Goal: Check status: Check status

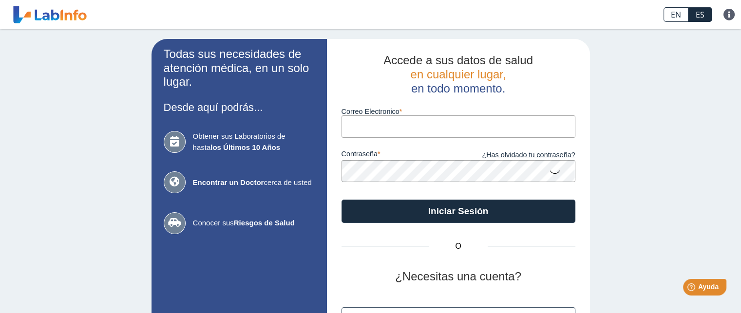
click at [351, 128] on input "Correo Electronico" at bounding box center [458, 126] width 234 height 22
type input "profa_grau@yahoo.com"
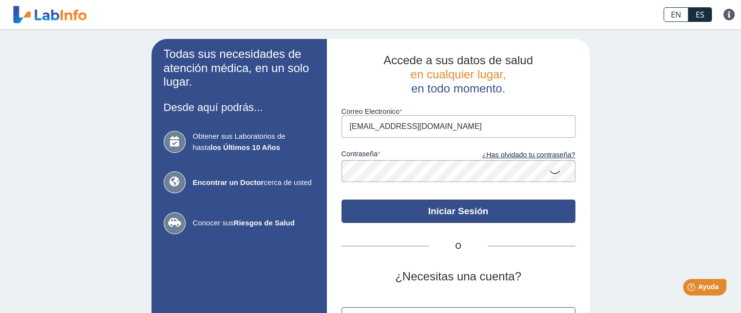
click at [405, 212] on button "Iniciar Sesión" at bounding box center [458, 211] width 234 height 23
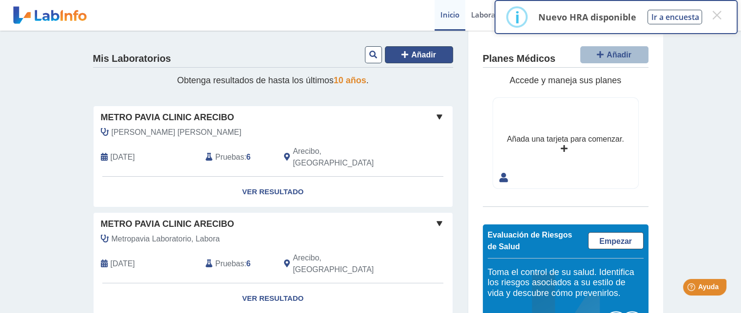
click at [433, 59] on button "Añadir" at bounding box center [419, 54] width 68 height 17
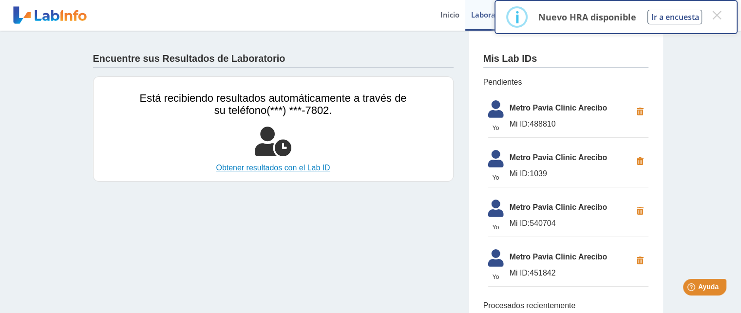
click at [314, 166] on link "Obtener resultados con el Lab ID" at bounding box center [273, 168] width 267 height 12
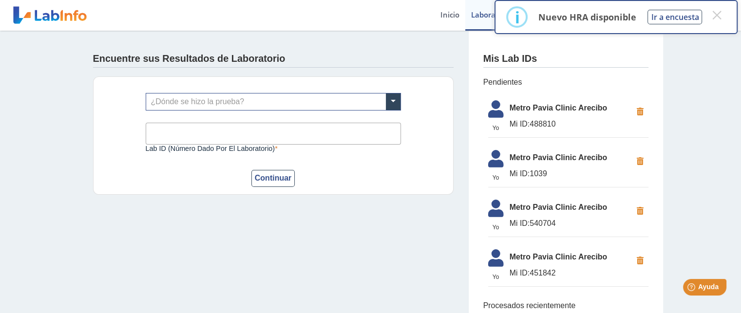
drag, startPoint x: 528, startPoint y: 221, endPoint x: 559, endPoint y: 219, distance: 31.2
click at [559, 219] on span "Mi ID: 540704" at bounding box center [570, 224] width 122 height 12
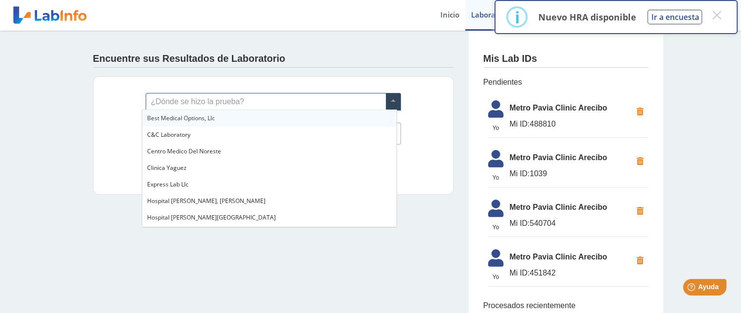
click at [390, 101] on span at bounding box center [393, 102] width 15 height 17
type input "me"
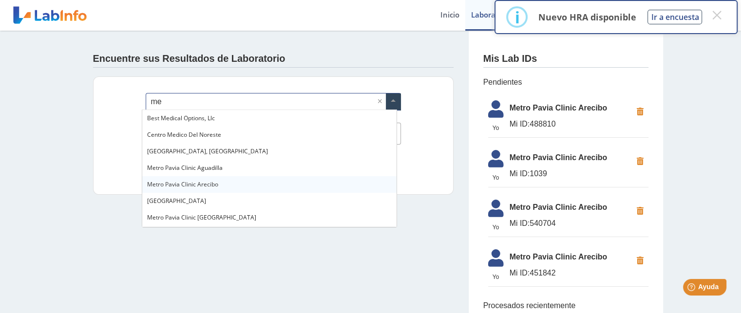
click at [208, 187] on span "Metro Pavia Clinic Arecibo" at bounding box center [182, 184] width 71 height 8
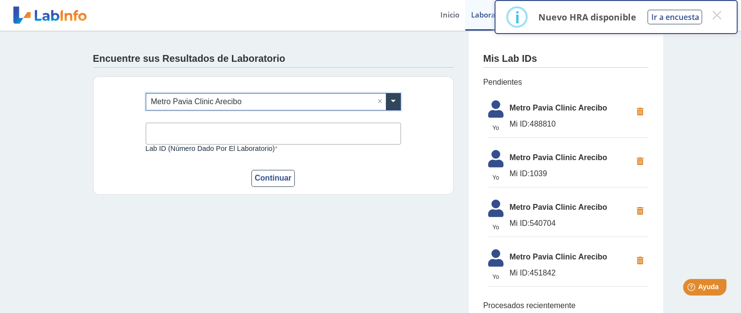
click at [224, 132] on input "Lab ID (número dado por el laboratorio)" at bounding box center [273, 134] width 255 height 22
type input "540704"
click at [257, 173] on button "Continuar" at bounding box center [273, 178] width 44 height 17
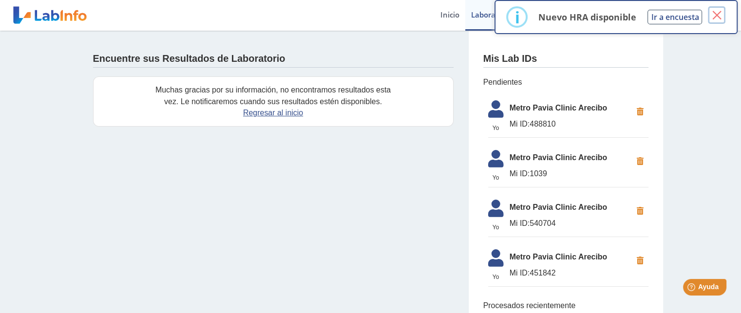
click at [718, 16] on button "×" at bounding box center [717, 15] width 18 height 18
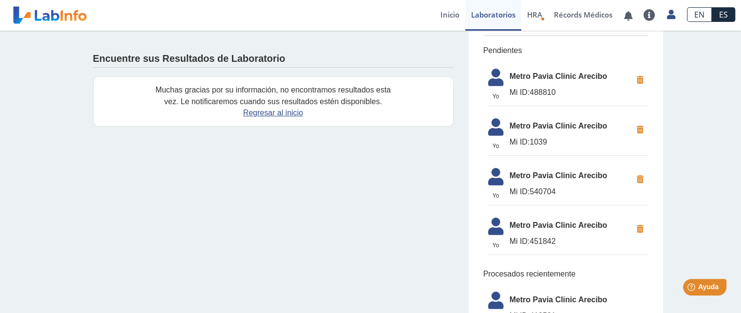
scroll to position [49, 0]
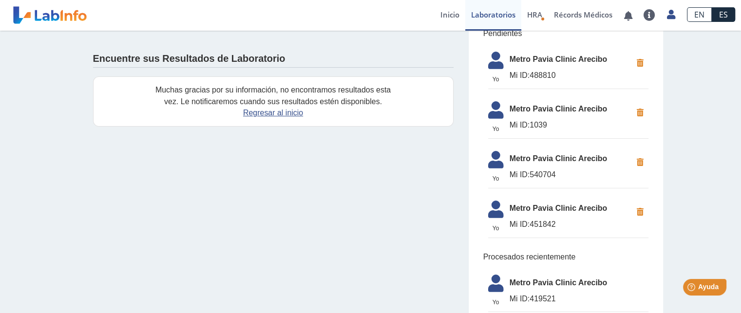
click at [579, 153] on span "Metro Pavia Clinic Arecibo" at bounding box center [570, 159] width 122 height 12
click at [487, 158] on icon at bounding box center [495, 162] width 27 height 23
click at [248, 112] on link "Regresar al inicio" at bounding box center [273, 113] width 60 height 8
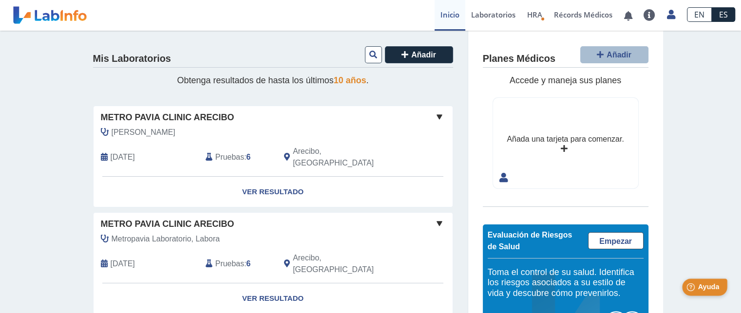
click at [706, 281] on div "Help [PERSON_NAME]" at bounding box center [704, 287] width 45 height 17
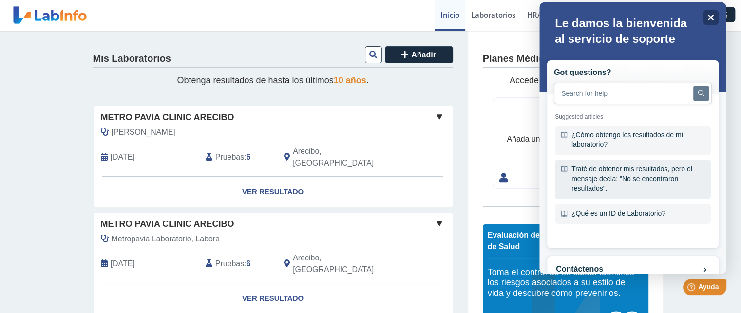
click at [637, 177] on div "Traté de obtener mis resultados, pero el mensaje decía: "No se encontraron resu…" at bounding box center [633, 179] width 156 height 39
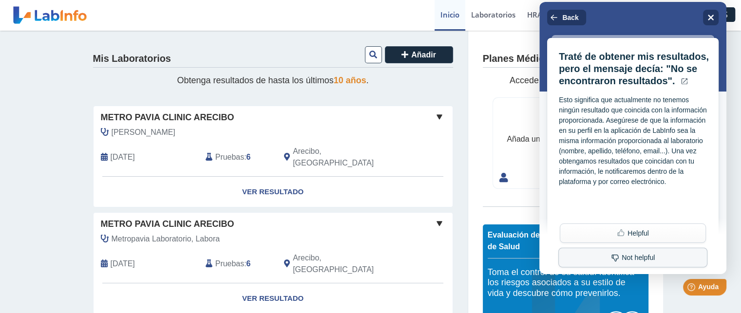
click at [636, 257] on button "Not helpful" at bounding box center [632, 258] width 149 height 20
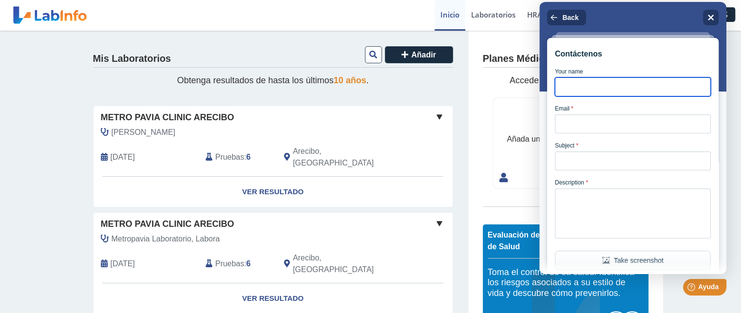
click at [562, 95] on input "Your name" at bounding box center [633, 86] width 156 height 19
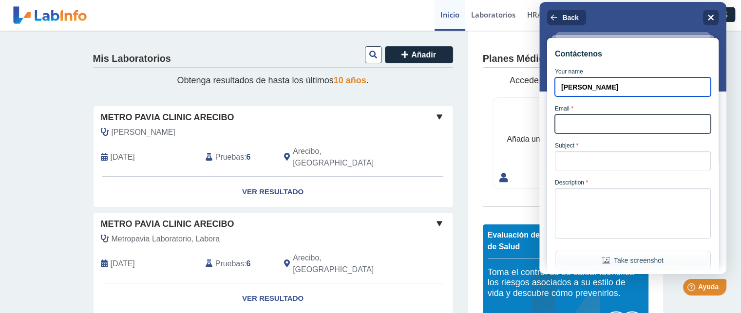
type input "[PERSON_NAME]"
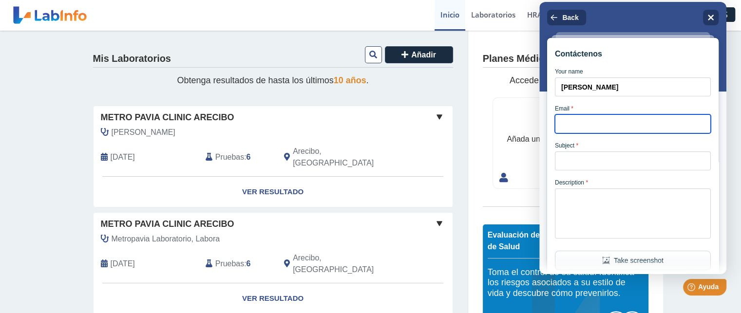
click at [562, 124] on input "Email *" at bounding box center [633, 123] width 156 height 19
type input "[EMAIL_ADDRESS][DOMAIN_NAME]"
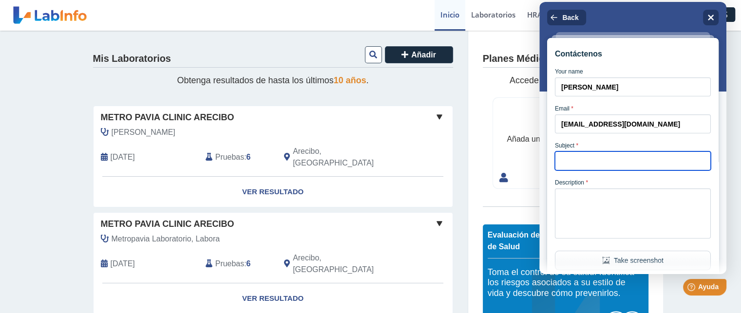
click at [616, 168] on input "Subject *" at bounding box center [633, 160] width 156 height 19
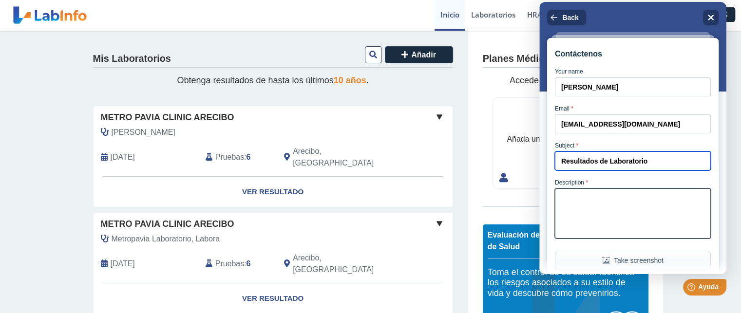
type input "Resultados de Laboratorio"
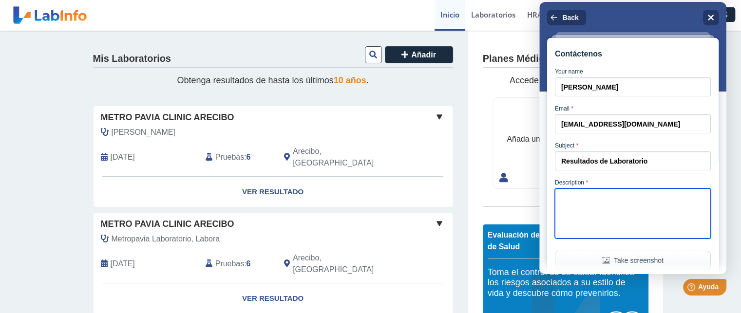
click at [618, 203] on textarea "Description *" at bounding box center [633, 214] width 156 height 50
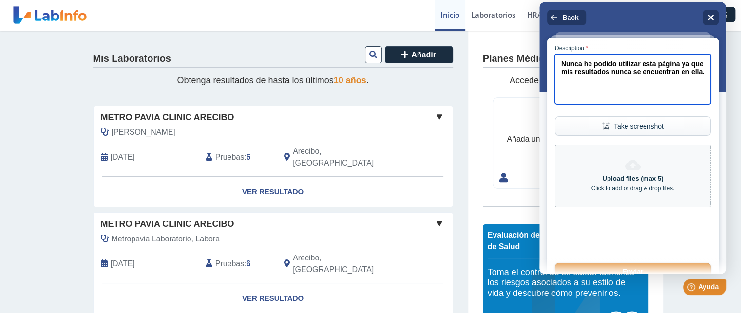
scroll to position [135, 0]
type textarea "Nunca he podido utilizar esta página ya que mis resultados nunca se encuentran …"
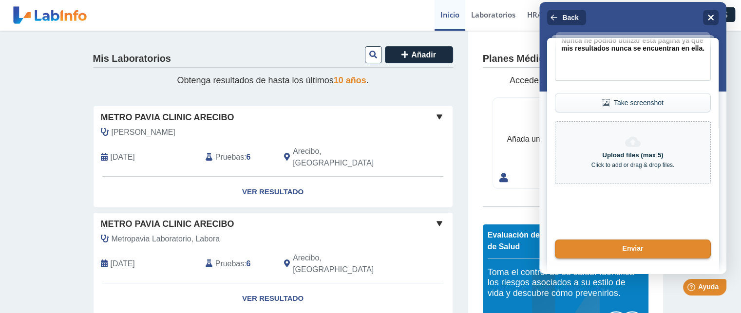
scroll to position [176, 0]
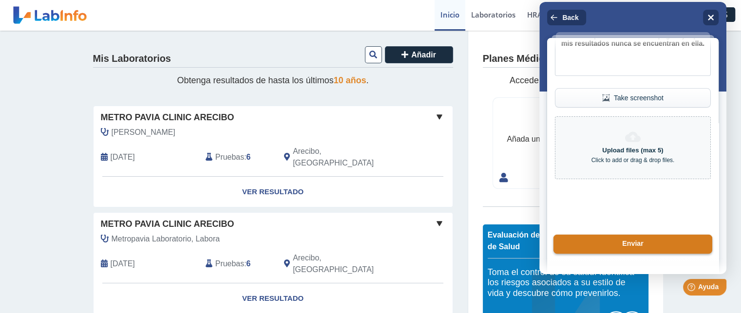
click at [622, 242] on button "Enviar" at bounding box center [632, 244] width 159 height 19
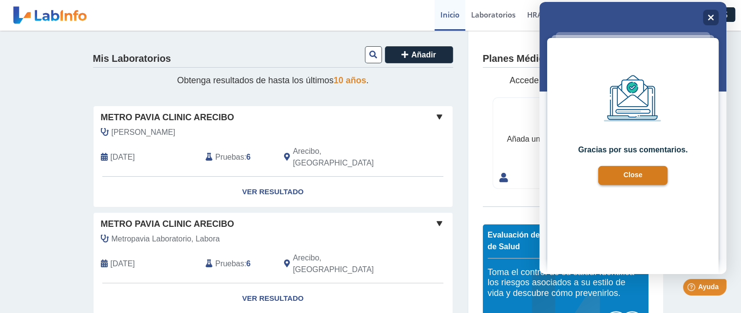
click at [647, 173] on button "Close" at bounding box center [633, 175] width 70 height 19
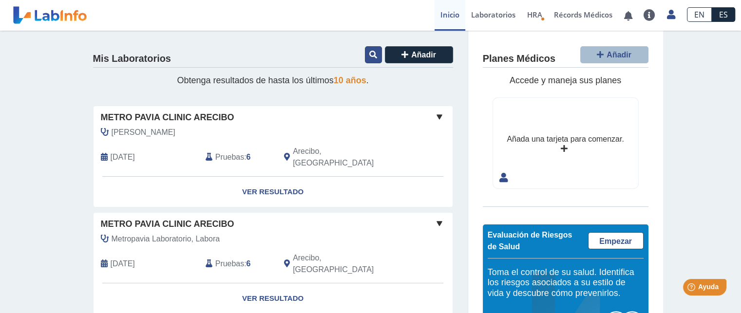
click at [373, 57] on icon at bounding box center [373, 55] width 8 height 8
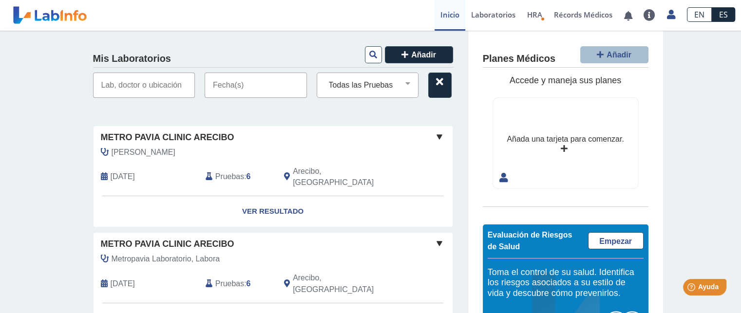
click at [147, 87] on input "text" at bounding box center [144, 85] width 102 height 25
click at [147, 85] on input "text" at bounding box center [144, 85] width 102 height 25
click at [399, 80] on select "Todas las Pruebas (w)-bmp (w)-cbc with diff: automated (w)-cmp (w)-creatinine :…" at bounding box center [372, 85] width 94 height 13
click at [164, 75] on input "text" at bounding box center [144, 85] width 102 height 25
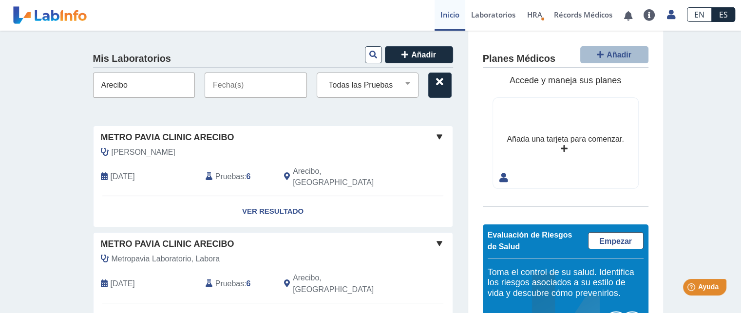
type input "Arecibo"
click at [220, 91] on input "text" at bounding box center [256, 85] width 102 height 25
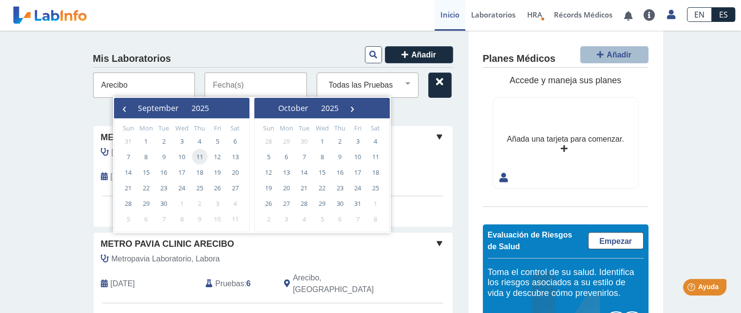
click at [201, 157] on span "11" at bounding box center [200, 157] width 16 height 16
type input "[DATE] - [DATE]"
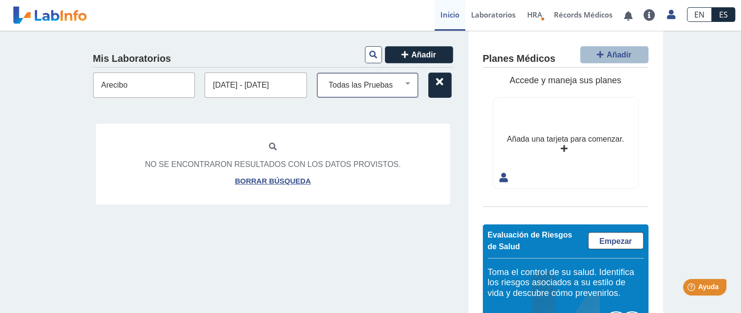
click at [403, 86] on select "Todas las Pruebas (w)-bmp (w)-cbc with diff: automated (w)-cmp (w)-creatinine :…" at bounding box center [372, 85] width 94 height 13
select select "(w)-creatinine :spot urine"
click at [325, 79] on select "Todas las Pruebas (w)-bmp (w)-cbc with diff: automated (w)-cmp (w)-creatinine :…" at bounding box center [372, 85] width 94 height 13
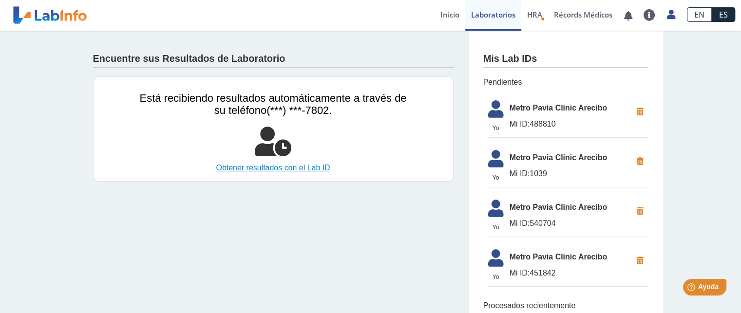
click at [298, 167] on link "Obtener resultados con el Lab ID" at bounding box center [273, 168] width 267 height 12
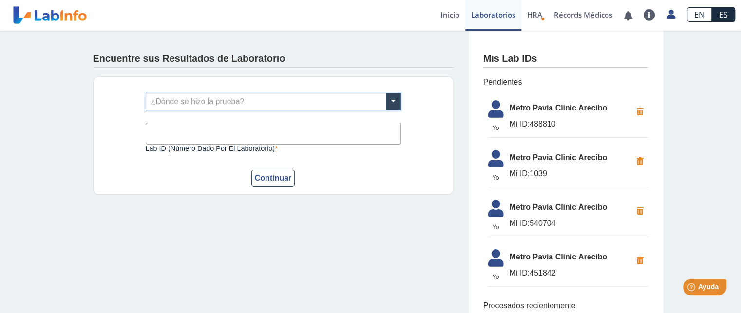
click at [526, 104] on span "Metro Pavia Clinic Arecibo" at bounding box center [570, 108] width 122 height 12
click at [491, 206] on icon at bounding box center [495, 211] width 27 height 23
drag, startPoint x: 525, startPoint y: 218, endPoint x: 560, endPoint y: 218, distance: 35.6
click at [560, 218] on span "Mi ID: 540704" at bounding box center [570, 224] width 122 height 12
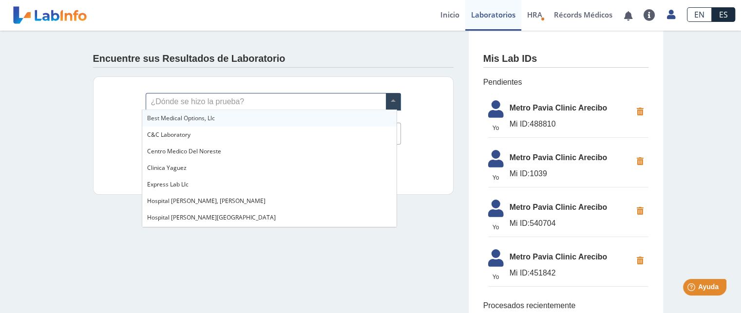
click at [386, 107] on span at bounding box center [393, 102] width 15 height 17
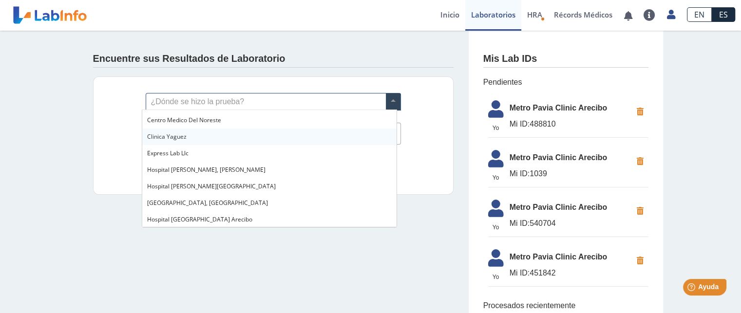
scroll to position [49, 0]
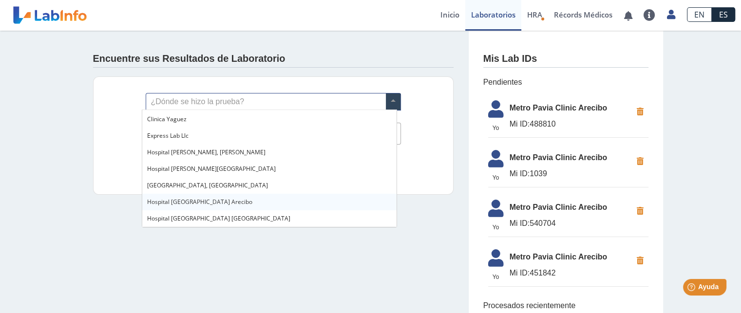
click at [200, 199] on span "Hospital Pavia Arecibo" at bounding box center [199, 202] width 105 height 8
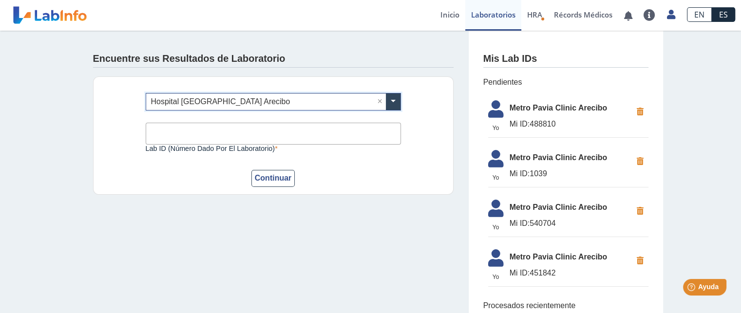
click at [211, 129] on input "Lab ID (número dado por el laboratorio)" at bounding box center [273, 134] width 255 height 22
type input "540704"
click at [261, 185] on button "Continuar" at bounding box center [273, 178] width 44 height 17
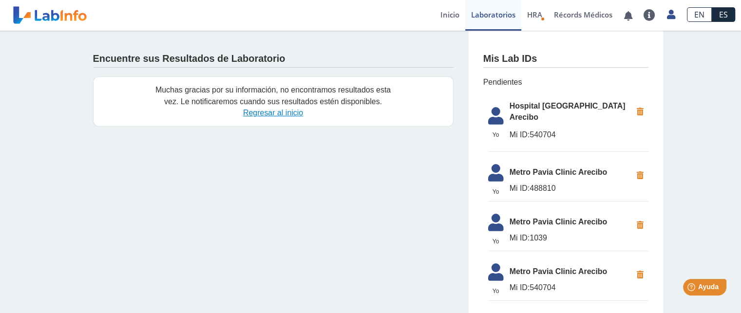
click at [273, 113] on link "Regresar al inicio" at bounding box center [273, 113] width 60 height 8
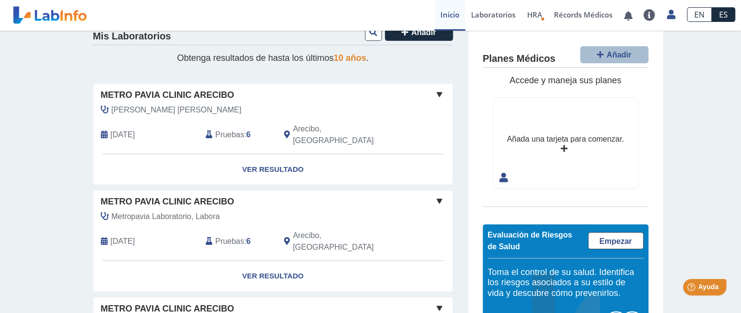
scroll to position [2, 0]
